Goal: Use online tool/utility: Utilize a website feature to perform a specific function

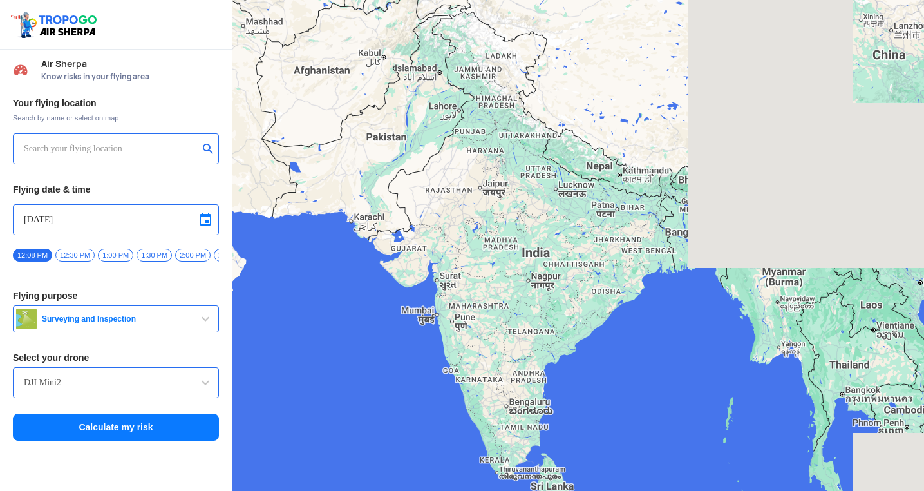
click at [121, 149] on input "text" at bounding box center [111, 148] width 174 height 15
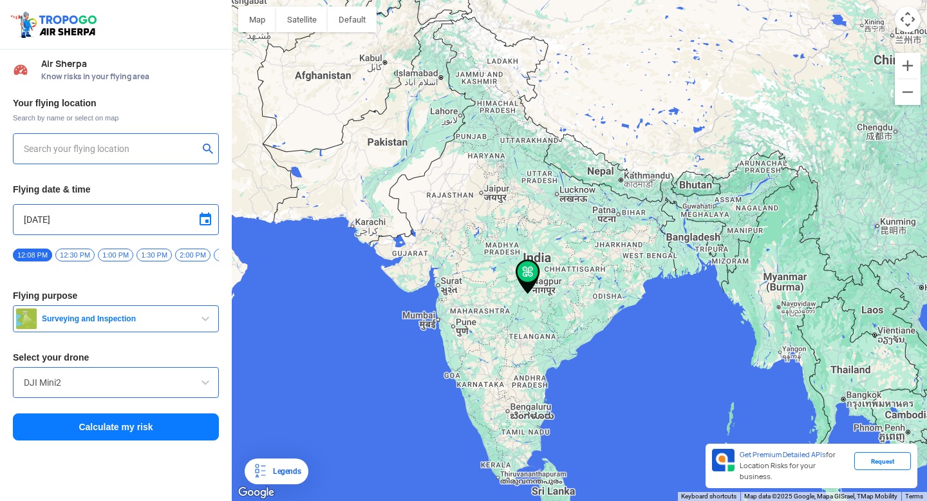
type input "[STREET_ADDRESS]"
click at [164, 386] on input "DJI Mini2" at bounding box center [116, 382] width 184 height 15
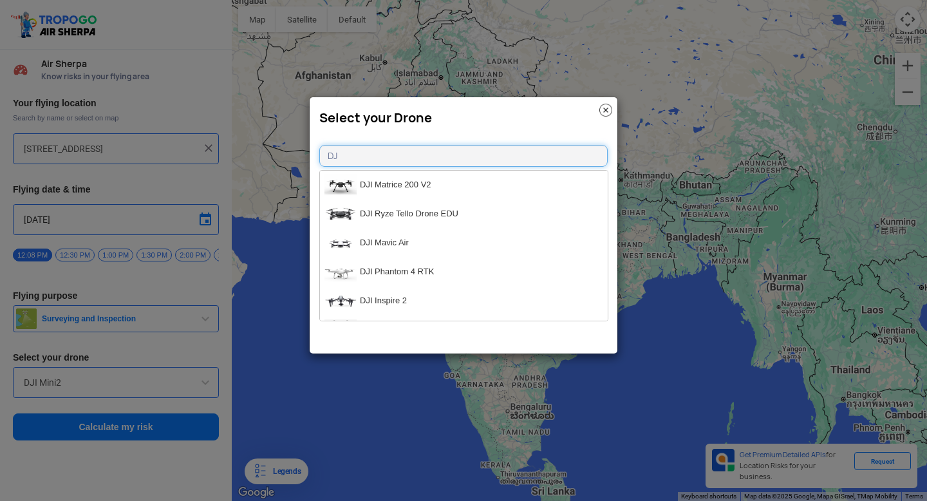
type input "D"
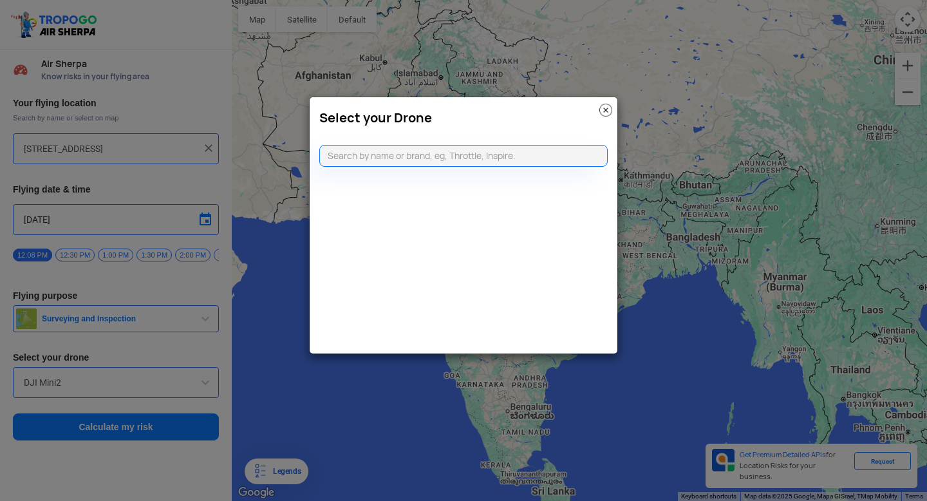
click at [180, 329] on modal-container "Select your Drone" at bounding box center [463, 250] width 927 height 501
click at [186, 306] on modal-container "Select your Drone" at bounding box center [463, 250] width 927 height 501
click at [601, 113] on img at bounding box center [605, 110] width 13 height 13
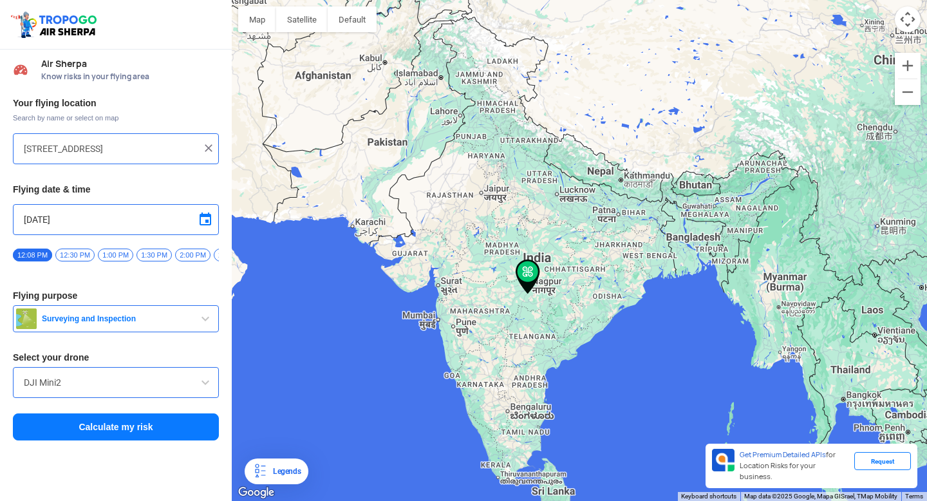
click at [202, 151] on img at bounding box center [208, 148] width 13 height 13
click at [121, 150] on input "text" at bounding box center [111, 148] width 174 height 15
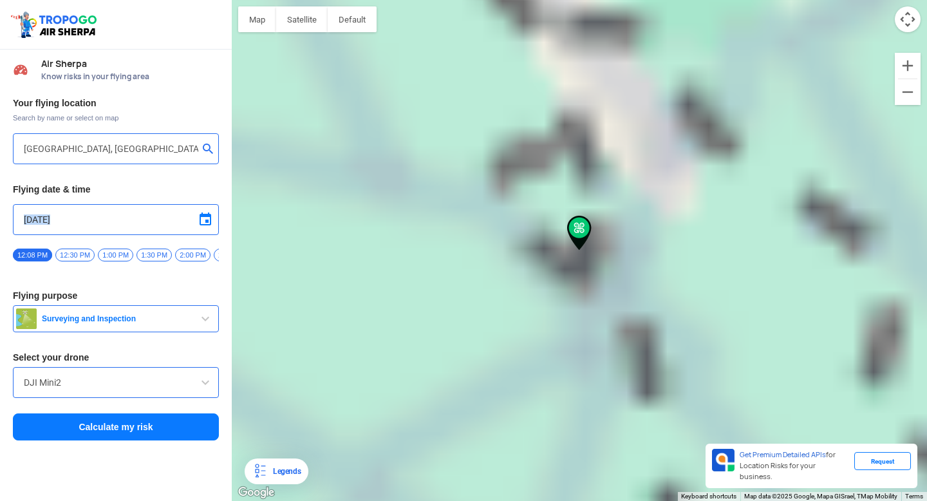
type input "[GEOGRAPHIC_DATA], [GEOGRAPHIC_DATA], [GEOGRAPHIC_DATA], [GEOGRAPHIC_DATA], 160…"
click at [118, 205] on div "[DATE]" at bounding box center [116, 219] width 206 height 31
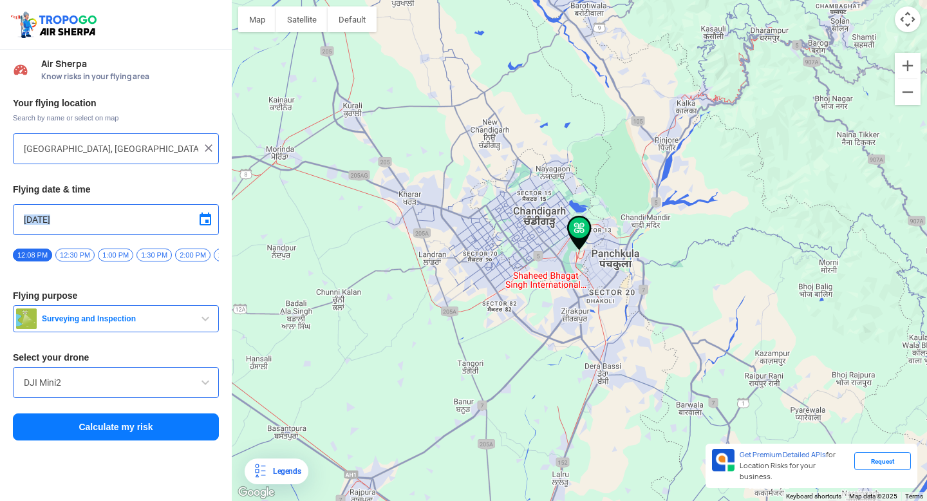
click at [212, 149] on img at bounding box center [208, 148] width 13 height 13
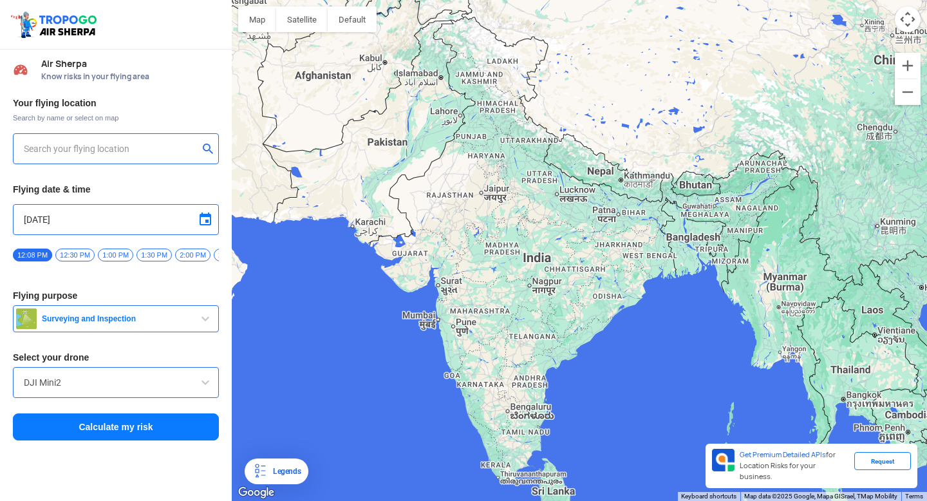
click at [149, 141] on input "text" at bounding box center [111, 148] width 174 height 15
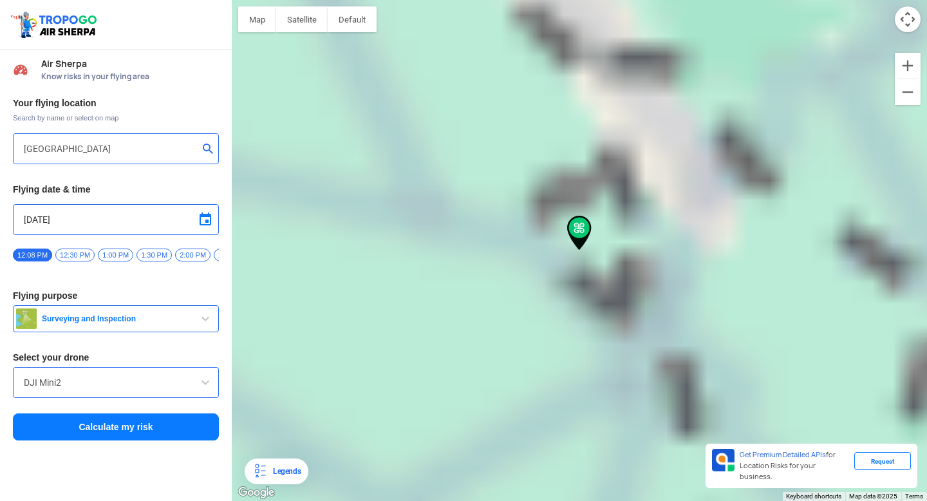
type input "[STREET_ADDRESS]"
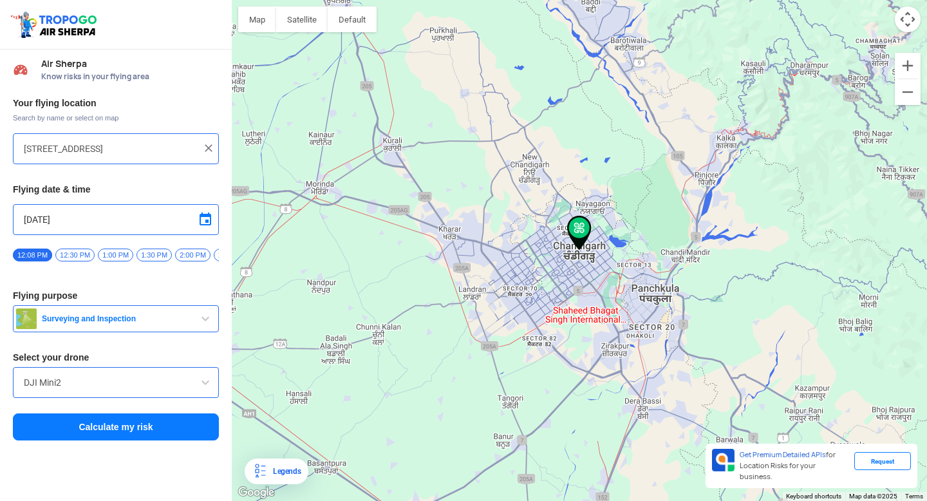
click at [100, 429] on button "Calculate my risk" at bounding box center [116, 426] width 206 height 27
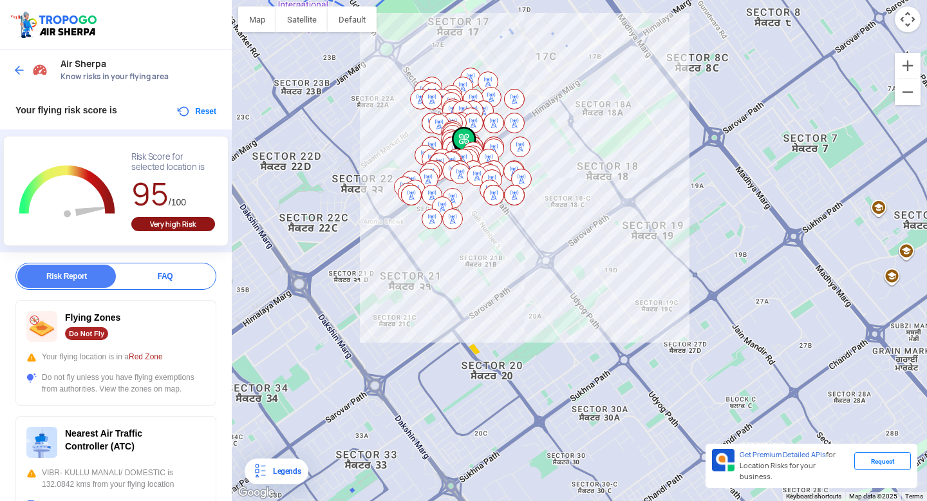
drag, startPoint x: 519, startPoint y: 296, endPoint x: 578, endPoint y: 153, distance: 154.5
click at [578, 153] on div at bounding box center [579, 250] width 695 height 501
